Goal: Transaction & Acquisition: Purchase product/service

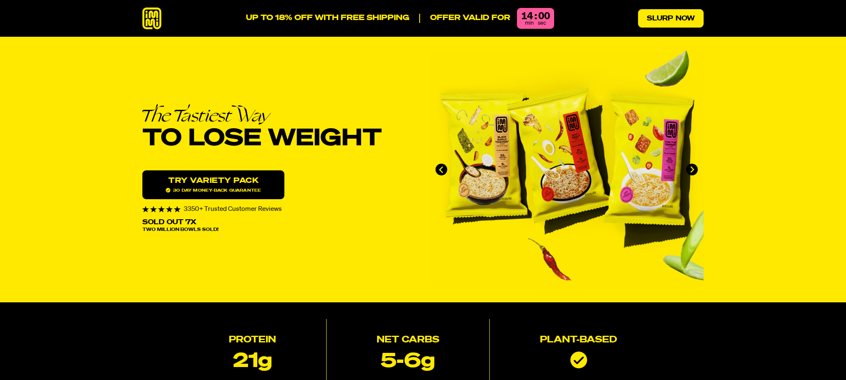
click at [676, 18] on link "Slurp Now" at bounding box center [671, 18] width 66 height 18
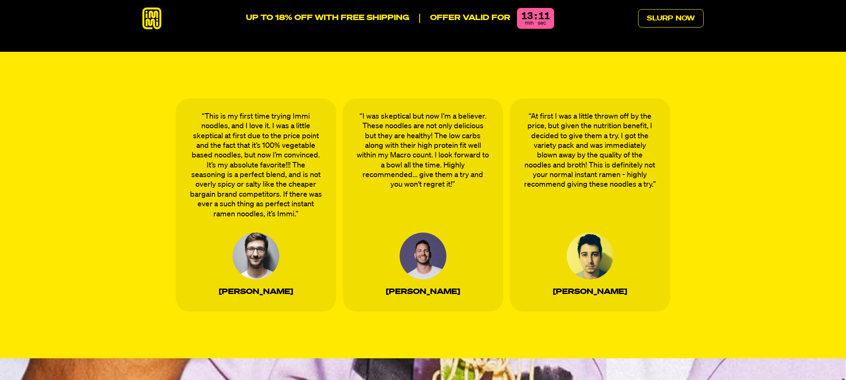
scroll to position [2780, 0]
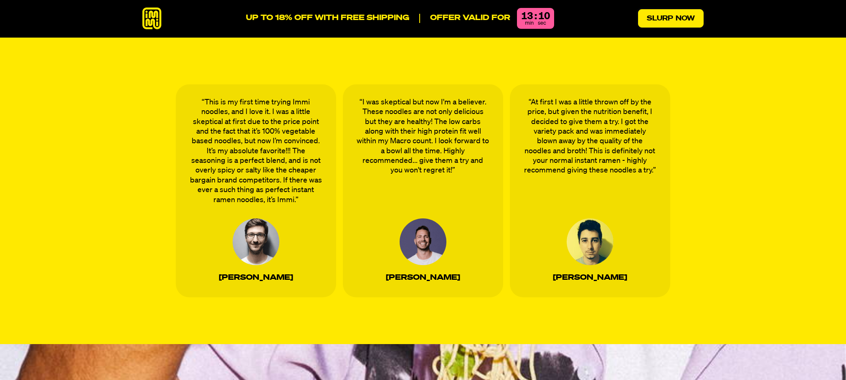
click at [656, 17] on link "Slurp Now" at bounding box center [671, 18] width 66 height 18
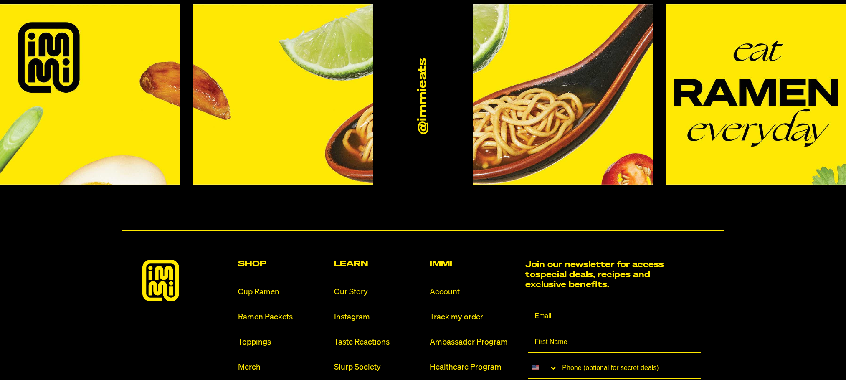
scroll to position [4910, 0]
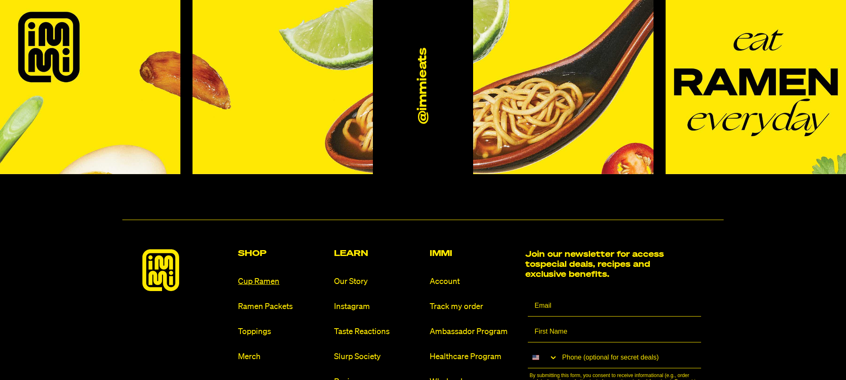
click at [257, 276] on link "Cup Ramen" at bounding box center [282, 281] width 89 height 11
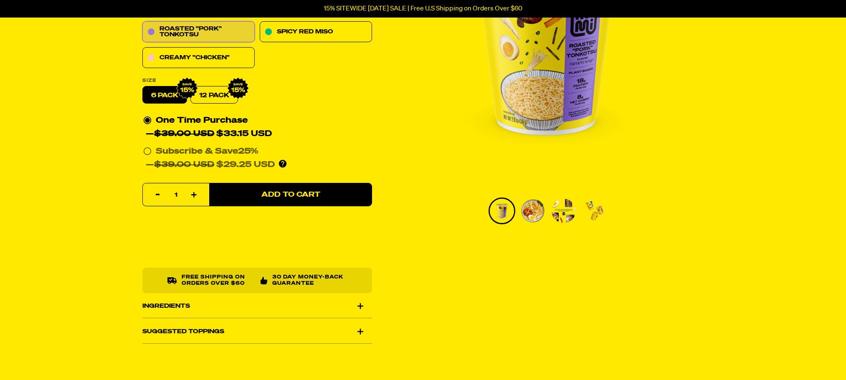
scroll to position [42, 0]
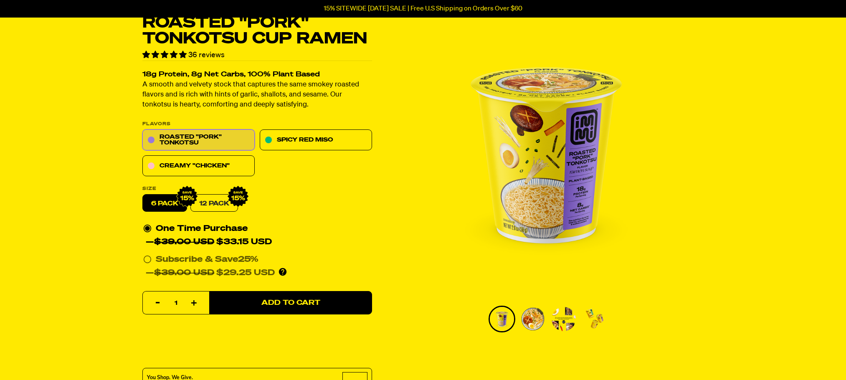
click at [214, 200] on link "12 Pack" at bounding box center [214, 204] width 48 height 18
radio input "false"
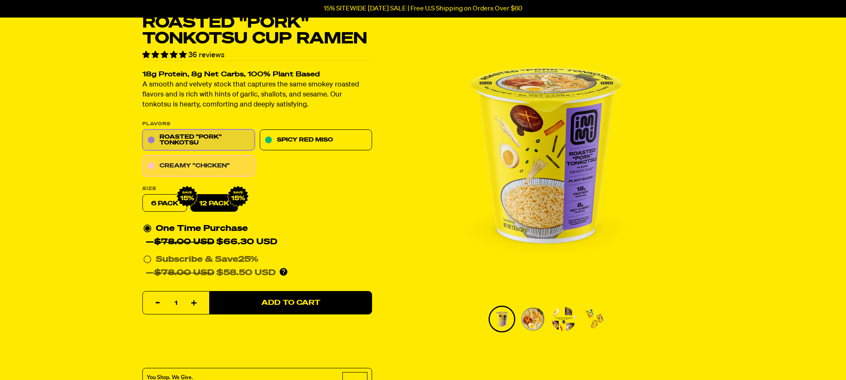
click at [199, 168] on link "Creamy "Chicken"" at bounding box center [198, 166] width 112 height 21
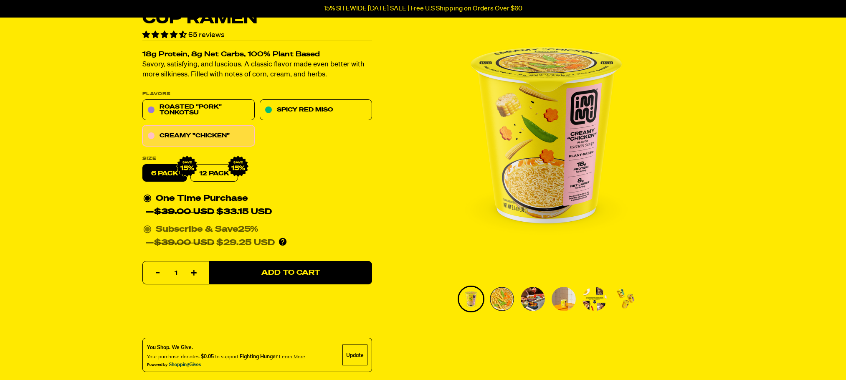
scroll to position [84, 0]
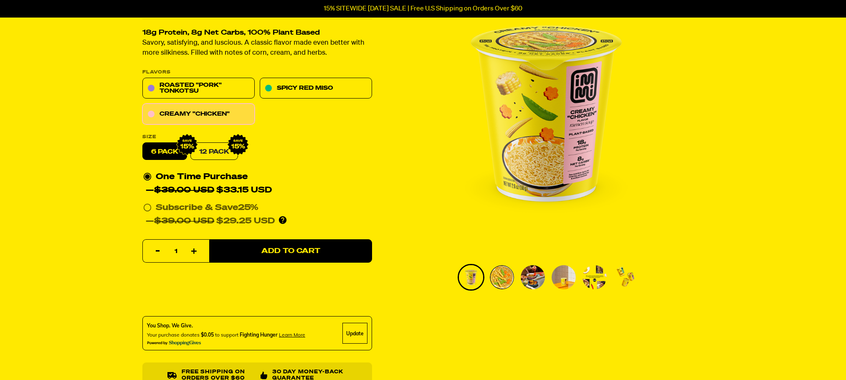
click at [213, 151] on link "12 Pack" at bounding box center [214, 152] width 48 height 18
click at [157, 153] on label "6 pack" at bounding box center [164, 152] width 45 height 18
click at [143, 143] on input "6 pack" at bounding box center [142, 143] width 0 height 0
radio input "true"
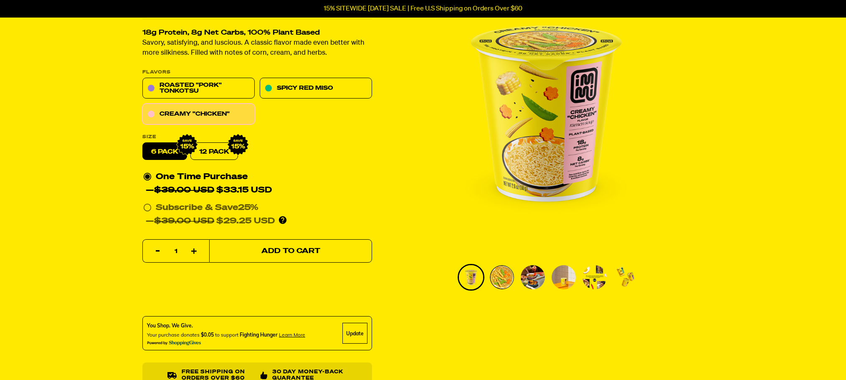
click at [272, 248] on span "Add to Cart" at bounding box center [290, 251] width 59 height 7
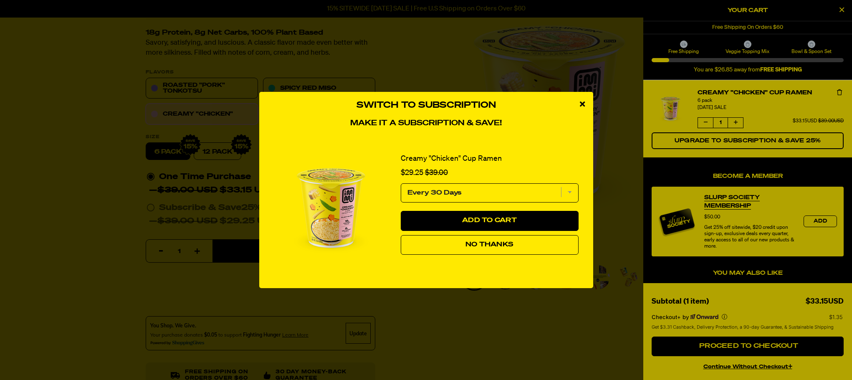
click at [570, 192] on select "Every 30 Days" at bounding box center [490, 192] width 178 height 19
click at [554, 150] on div "Creamy "Chicken" Cup Ramen Sale price $29.25 Original price $39.00" at bounding box center [490, 164] width 190 height 30
click at [487, 245] on span "No Thanks" at bounding box center [490, 244] width 48 height 7
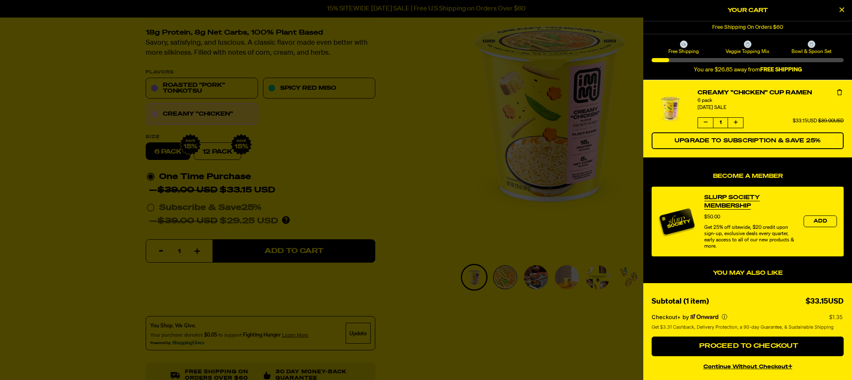
click at [318, 89] on div at bounding box center [426, 190] width 852 height 380
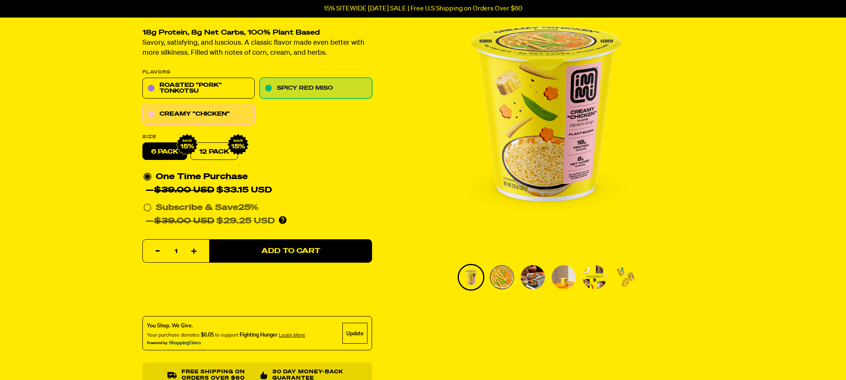
click at [312, 86] on link "Spicy Red Miso" at bounding box center [316, 88] width 112 height 21
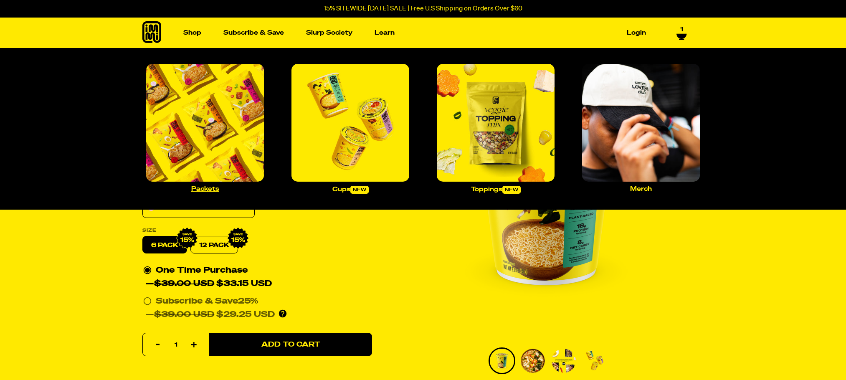
click at [200, 121] on img "Main navigation" at bounding box center [205, 123] width 118 height 118
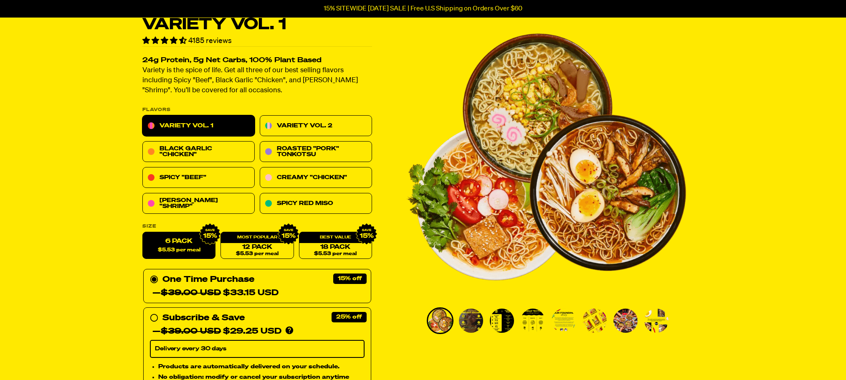
scroll to position [84, 0]
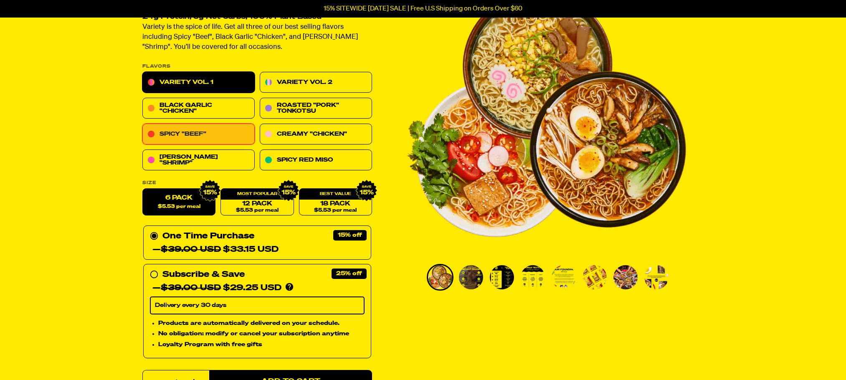
click at [177, 134] on link "Spicy "Beef"" at bounding box center [198, 134] width 112 height 21
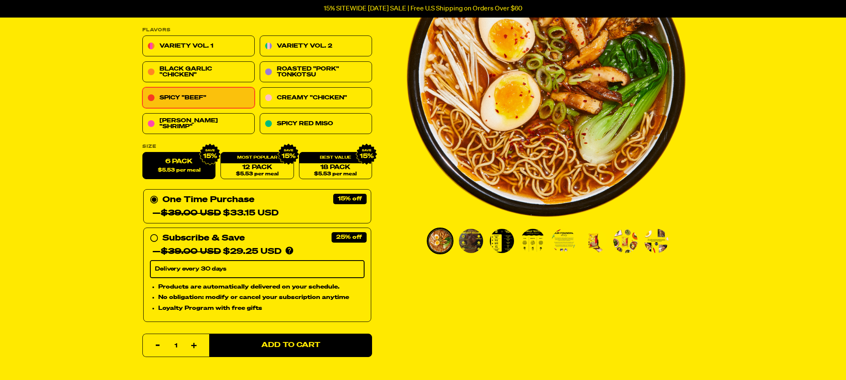
scroll to position [125, 0]
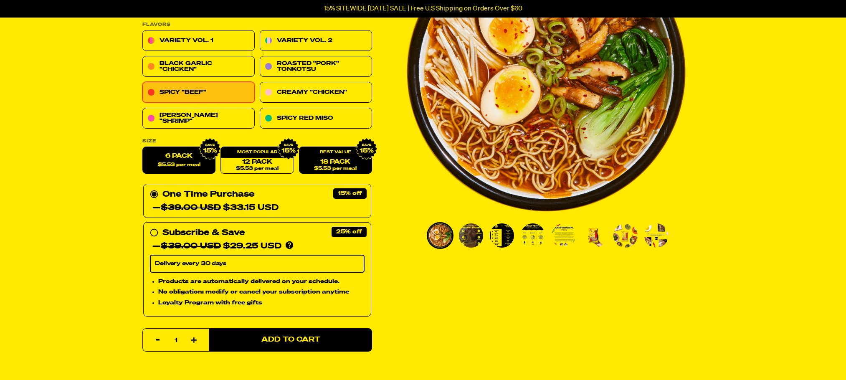
click at [330, 156] on div "18 Pack $5.53 per meal" at bounding box center [335, 160] width 73 height 27
click at [318, 162] on link "18 Pack $5.53 per meal" at bounding box center [335, 160] width 73 height 27
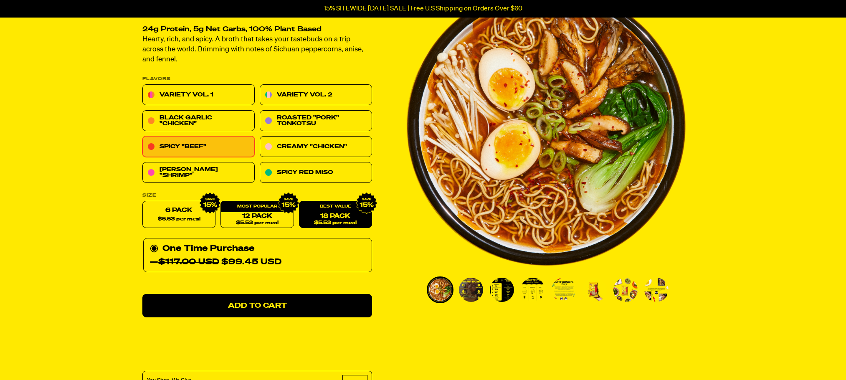
scroll to position [84, 0]
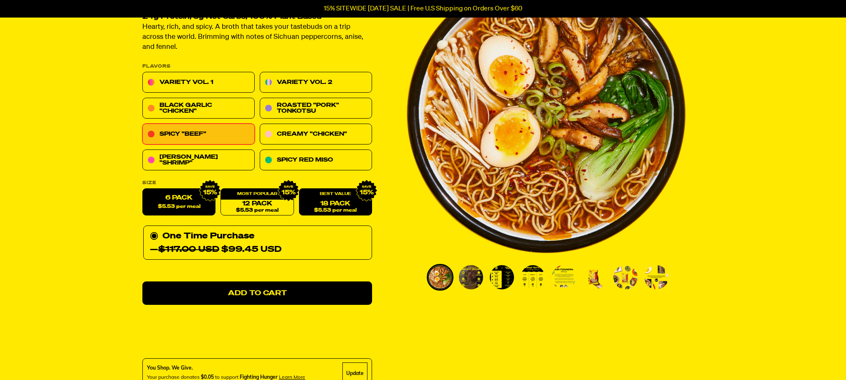
click at [183, 203] on label "6 Pack $5.53 per meal" at bounding box center [178, 202] width 73 height 27
click at [143, 189] on input "6 Pack $5.53 per meal" at bounding box center [142, 189] width 0 height 0
radio input "true"
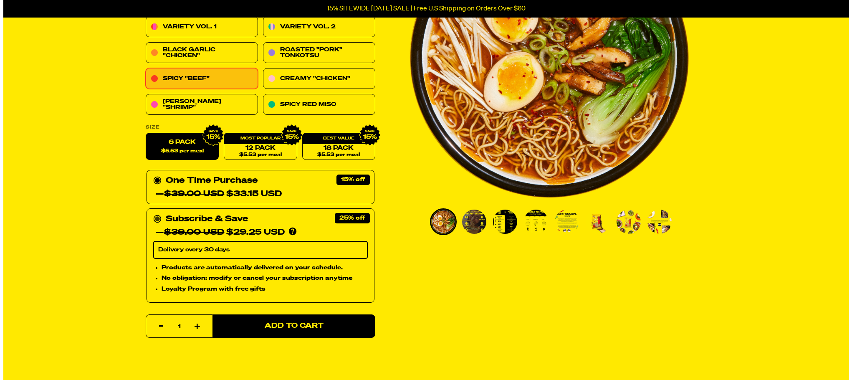
scroll to position [167, 0]
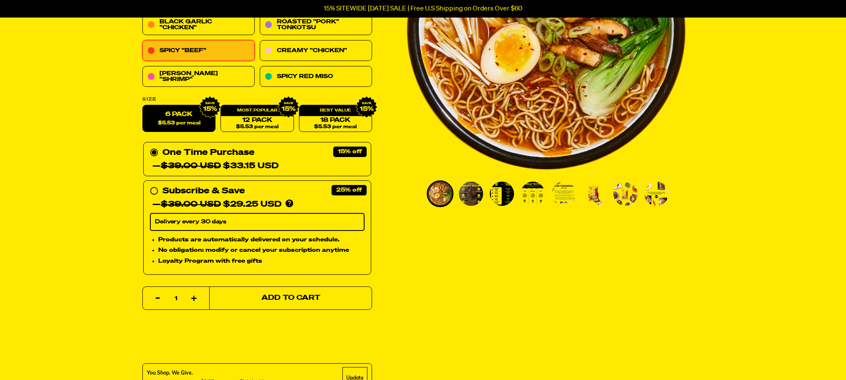
click at [262, 300] on span "Add to Cart" at bounding box center [290, 298] width 59 height 7
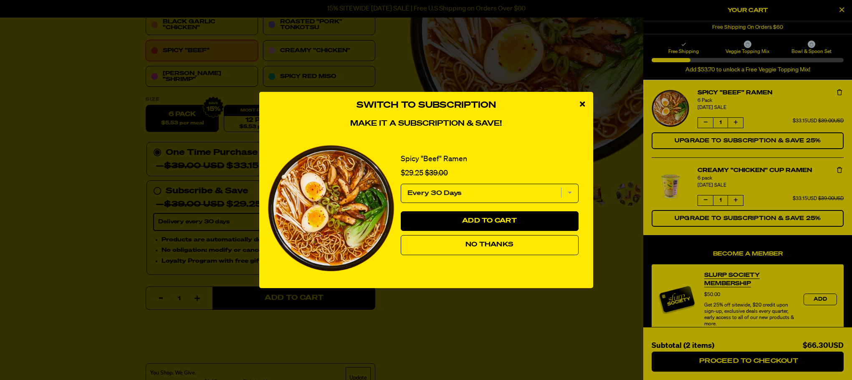
drag, startPoint x: 493, startPoint y: 248, endPoint x: 480, endPoint y: 246, distance: 12.7
click at [492, 248] on span "No Thanks" at bounding box center [490, 244] width 48 height 7
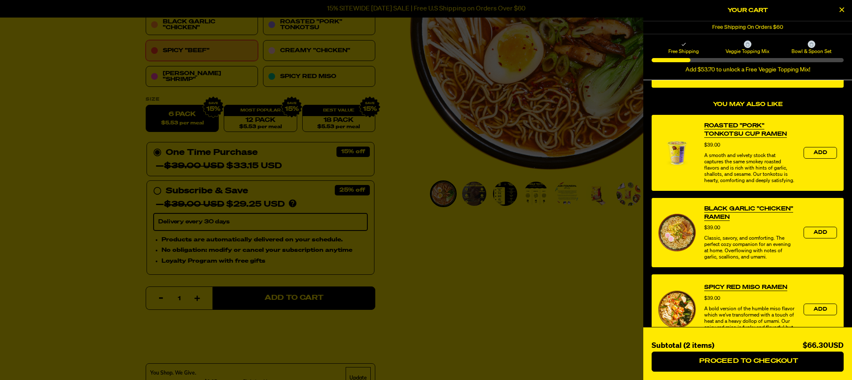
scroll to position [291, 0]
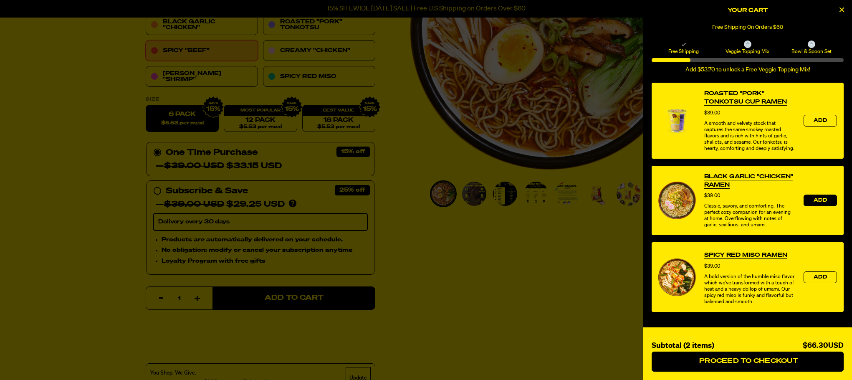
click at [814, 198] on span "Add" at bounding box center [820, 200] width 13 height 5
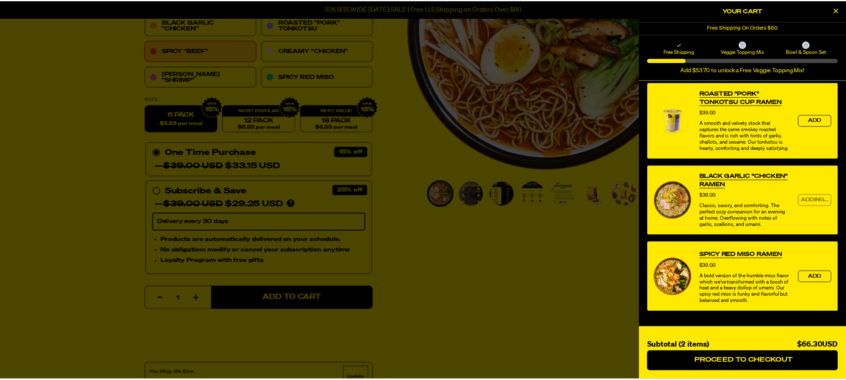
scroll to position [0, 0]
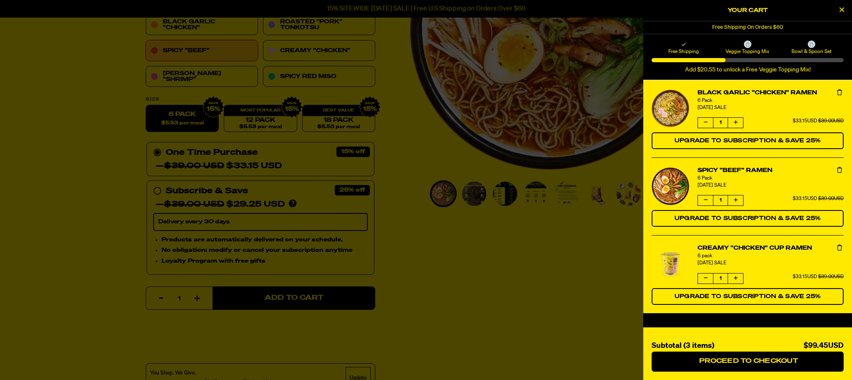
drag, startPoint x: 560, startPoint y: 321, endPoint x: 554, endPoint y: 321, distance: 5.8
click at [556, 321] on div at bounding box center [426, 190] width 852 height 380
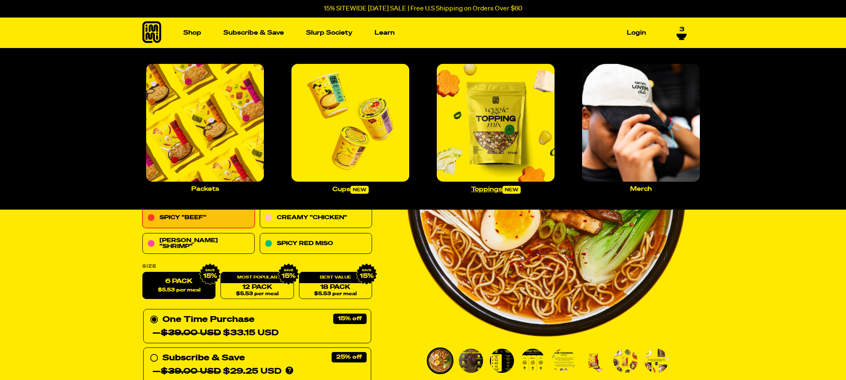
click at [489, 134] on img "Main navigation" at bounding box center [496, 123] width 118 height 118
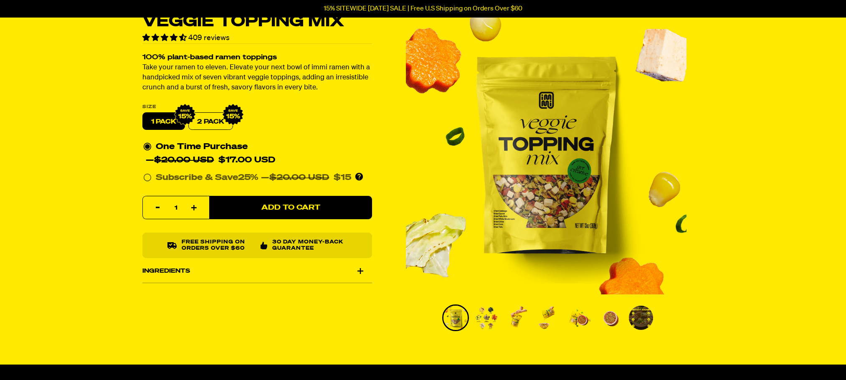
scroll to position [84, 0]
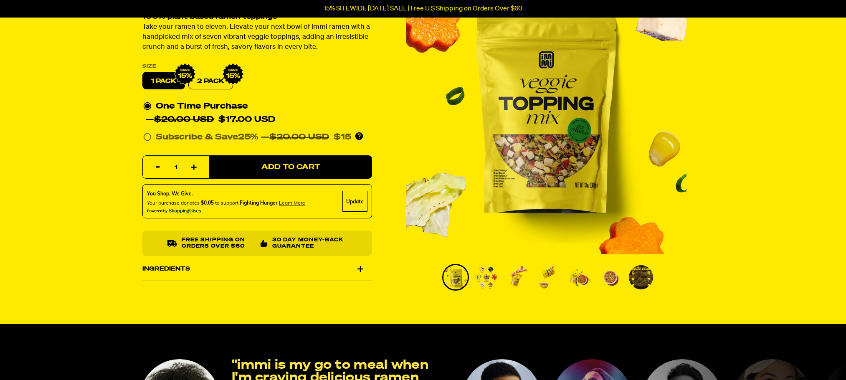
click at [490, 274] on img "Go to slide 2" at bounding box center [486, 277] width 24 height 24
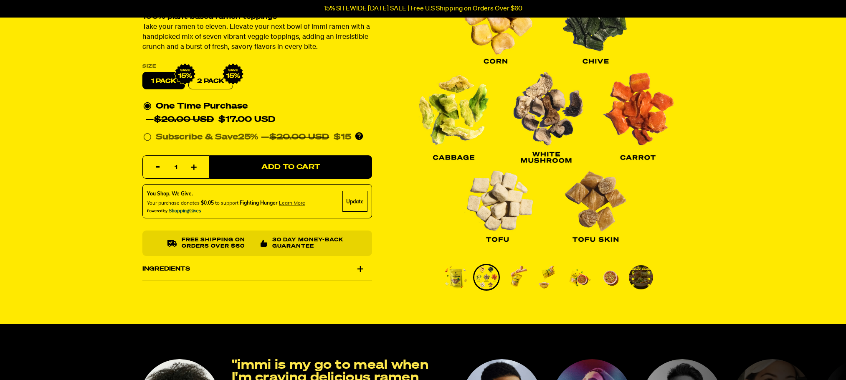
click at [517, 272] on img "Go to slide 3" at bounding box center [517, 277] width 24 height 24
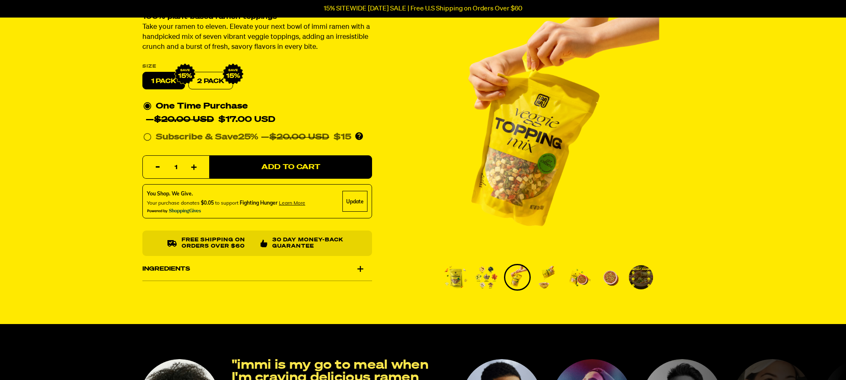
click at [539, 274] on img "Go to slide 4" at bounding box center [548, 277] width 24 height 24
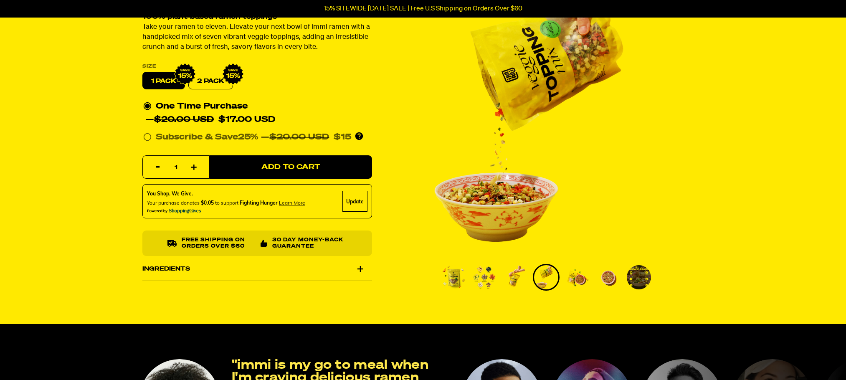
click at [578, 276] on img "Go to slide 5" at bounding box center [577, 277] width 24 height 24
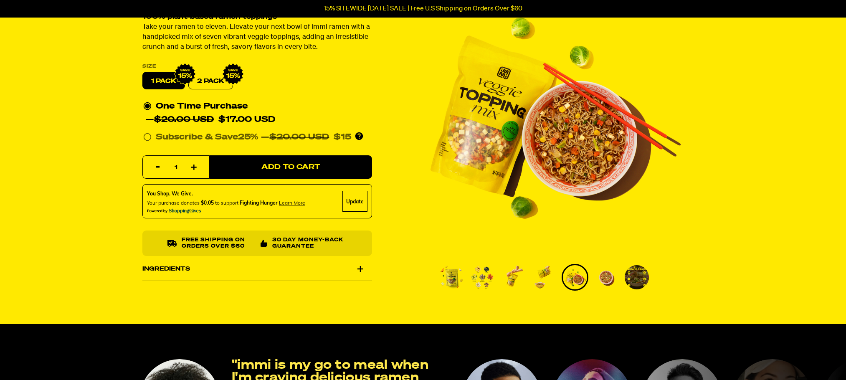
click at [615, 272] on img "Go to slide 6" at bounding box center [606, 277] width 24 height 24
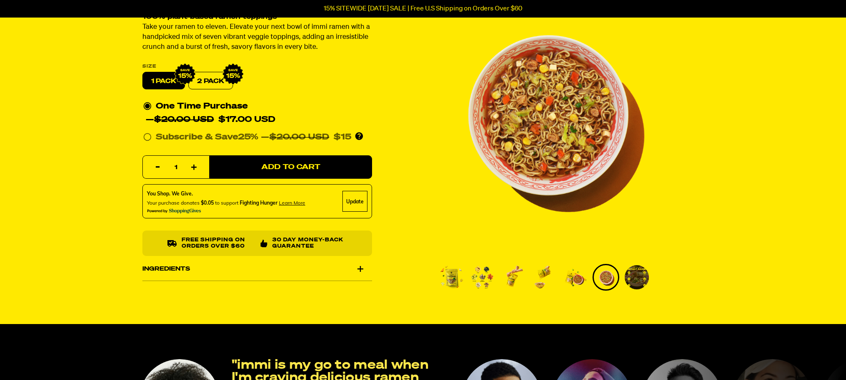
click at [636, 275] on img "Go to slide 7" at bounding box center [637, 277] width 24 height 24
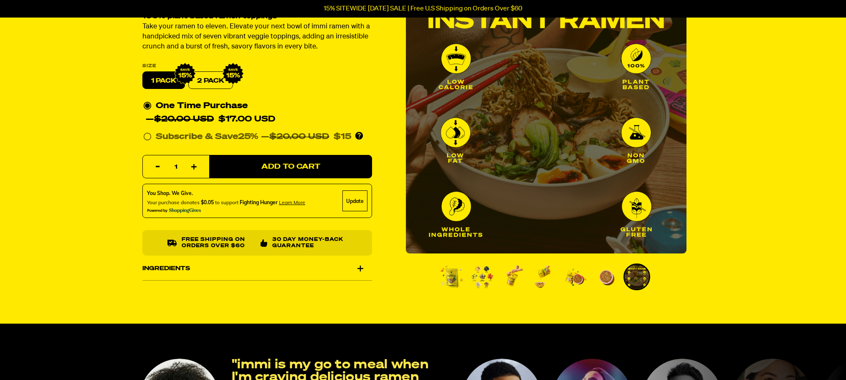
scroll to position [167, 0]
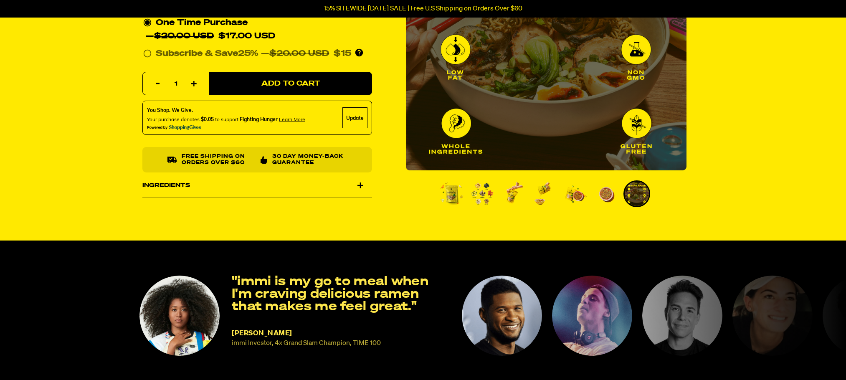
click at [363, 186] on div "Ingredients" at bounding box center [257, 185] width 230 height 23
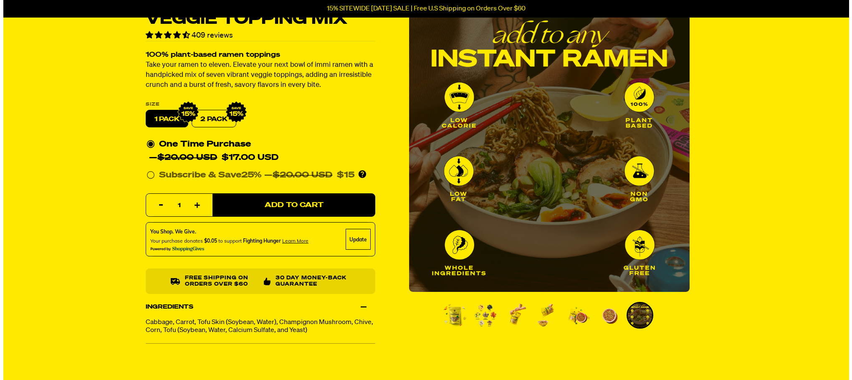
scroll to position [0, 0]
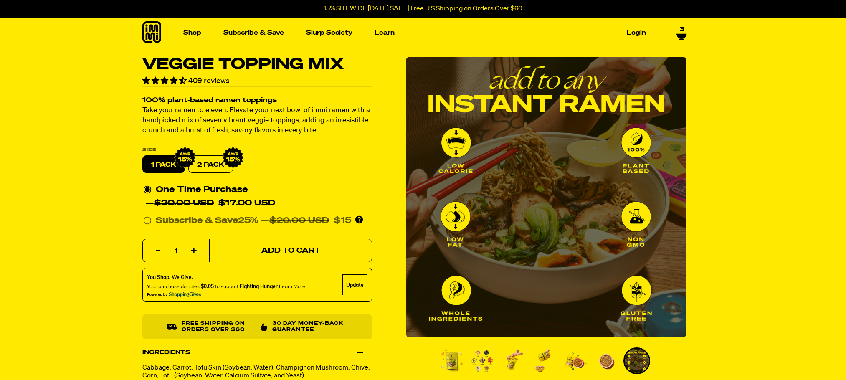
click at [270, 244] on button "Add to Cart" at bounding box center [290, 250] width 163 height 23
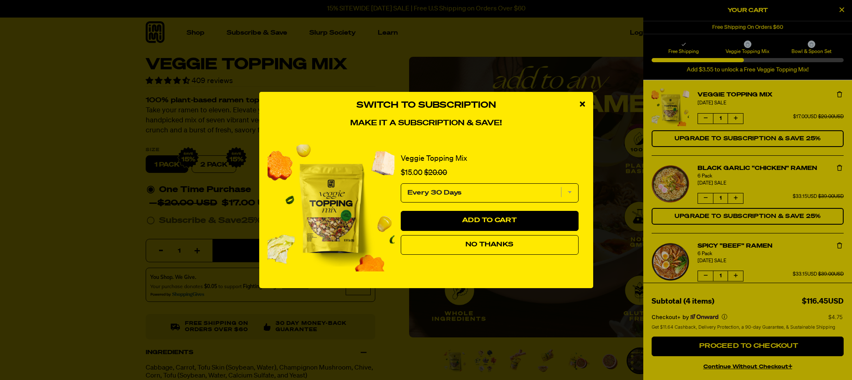
click at [483, 247] on span "No Thanks" at bounding box center [490, 244] width 48 height 7
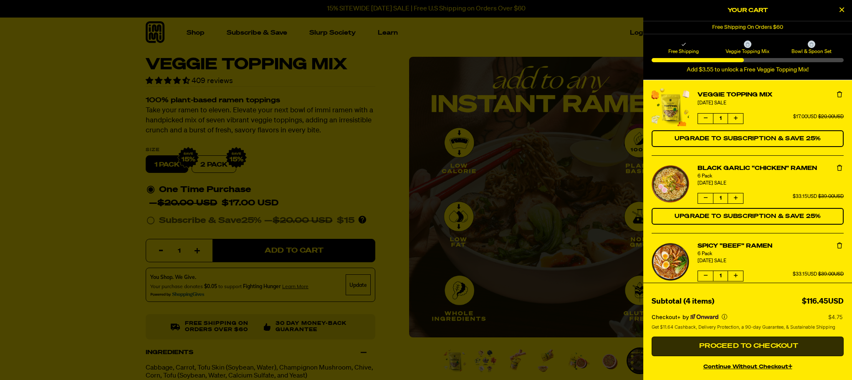
click at [733, 342] on button "Proceed to Checkout" at bounding box center [748, 347] width 192 height 20
